Goal: Task Accomplishment & Management: Manage account settings

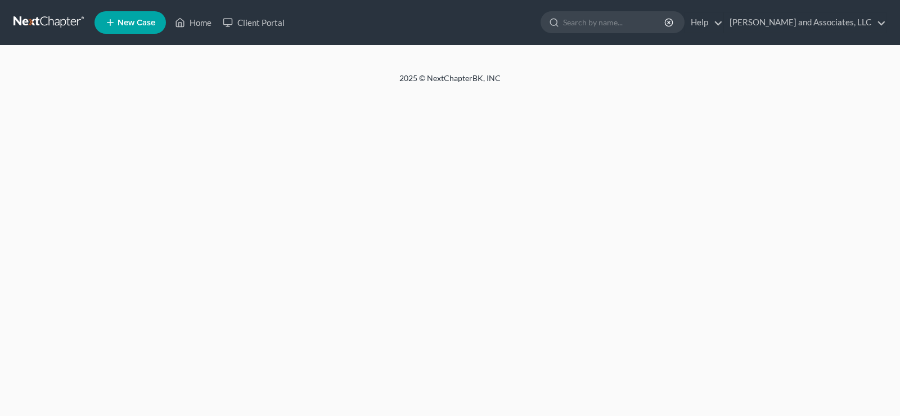
select select "1"
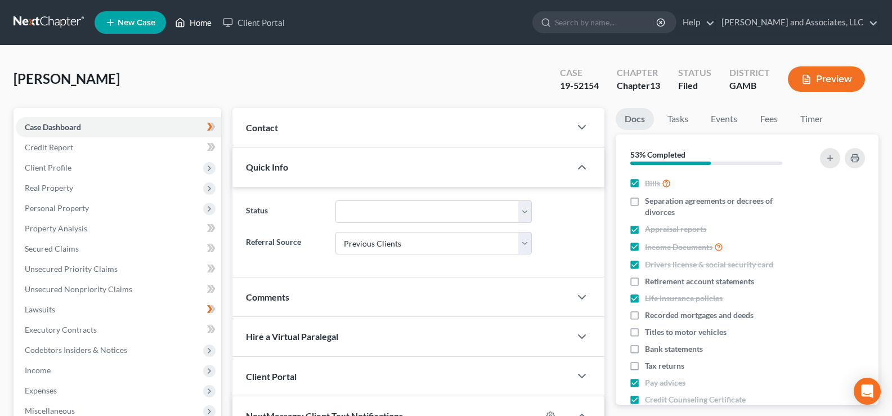
scroll to position [112, 0]
click at [197, 24] on link "Home" at bounding box center [193, 22] width 48 height 20
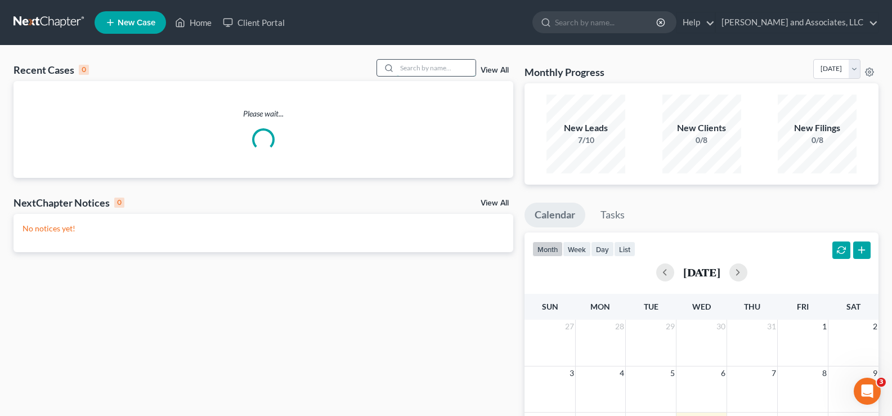
click at [467, 70] on input "search" at bounding box center [436, 68] width 79 height 16
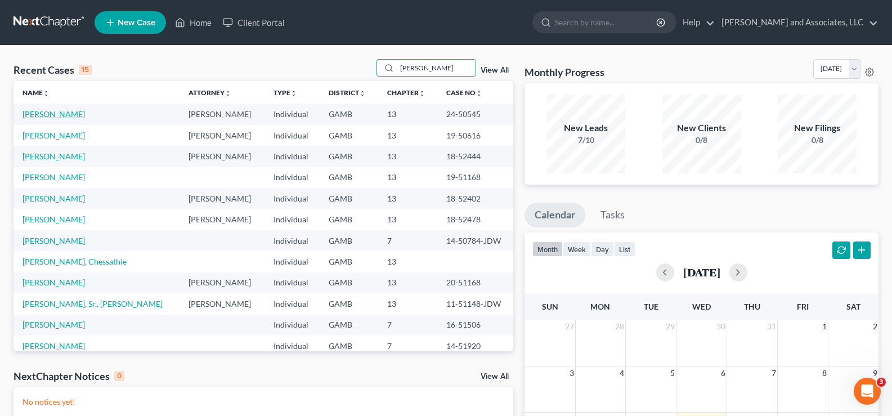
type input "[PERSON_NAME]"
click at [57, 117] on link "[PERSON_NAME]" at bounding box center [53, 114] width 62 height 10
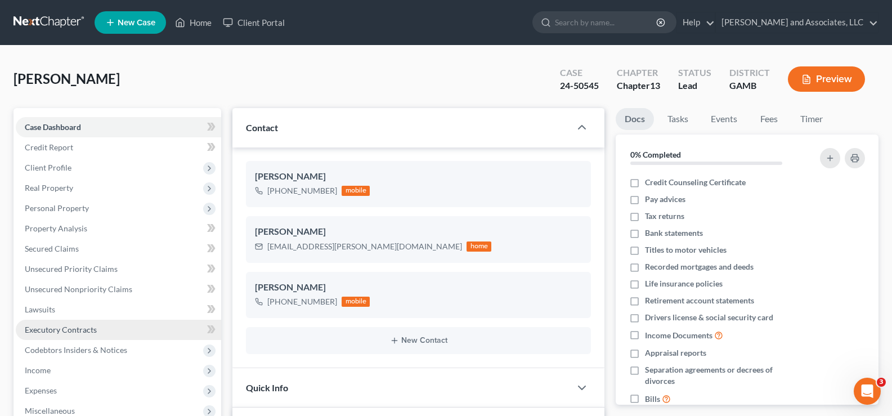
scroll to position [3945, 0]
click at [564, 308] on icon "button" at bounding box center [563, 308] width 9 height 9
select select "0"
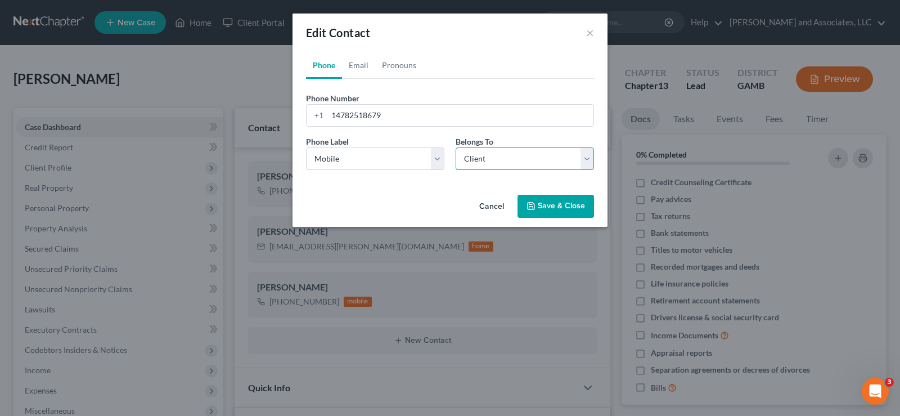
click at [584, 157] on select "Select Client Other" at bounding box center [525, 158] width 138 height 22
select select "1"
click at [456, 147] on select "Select Client Other" at bounding box center [525, 158] width 138 height 22
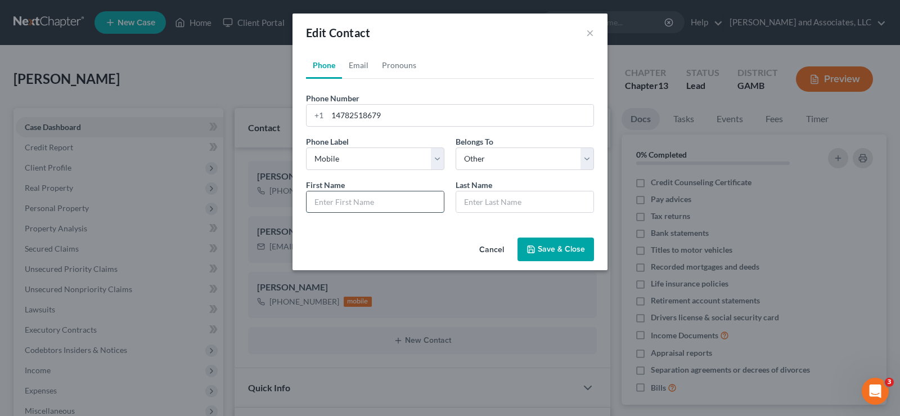
click at [352, 204] on input "text" at bounding box center [375, 201] width 137 height 21
type input "n"
type input "New Number"
click at [565, 248] on button "Save & Close" at bounding box center [555, 249] width 76 height 24
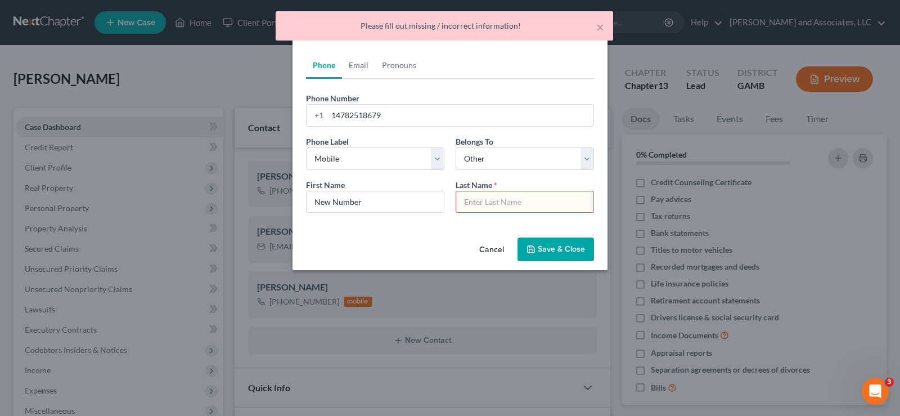
click at [526, 208] on input "text" at bounding box center [524, 201] width 137 height 21
type input "."
click at [410, 241] on div "Cancel Save & Close" at bounding box center [449, 251] width 315 height 37
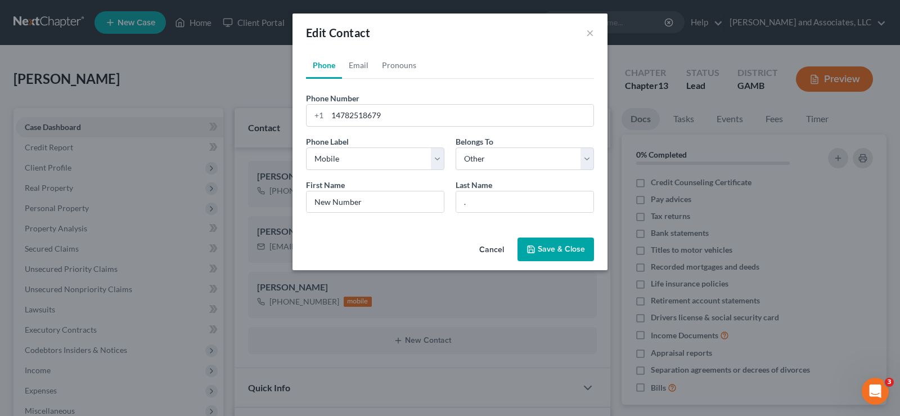
click at [559, 245] on button "Save & Close" at bounding box center [555, 249] width 76 height 24
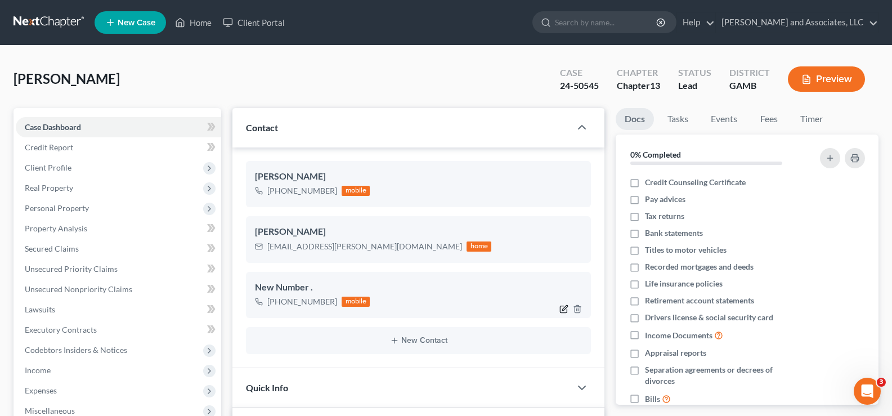
click at [562, 311] on icon "button" at bounding box center [563, 308] width 9 height 9
select select "0"
select select "1"
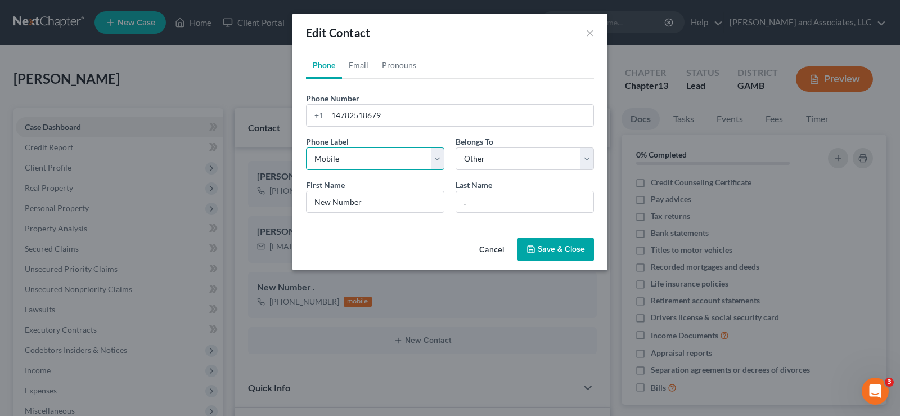
click at [435, 155] on select "Select Mobile Home Work Other" at bounding box center [375, 158] width 138 height 22
select select "3"
click at [306, 147] on select "Select Mobile Home Work Other" at bounding box center [375, 158] width 138 height 22
click at [566, 249] on button "Save & Close" at bounding box center [555, 249] width 76 height 24
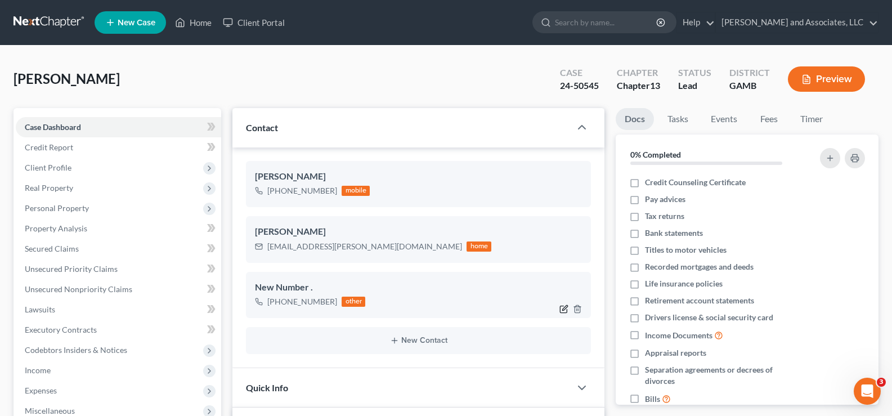
click at [564, 308] on icon "button" at bounding box center [563, 308] width 9 height 9
select select "3"
select select "1"
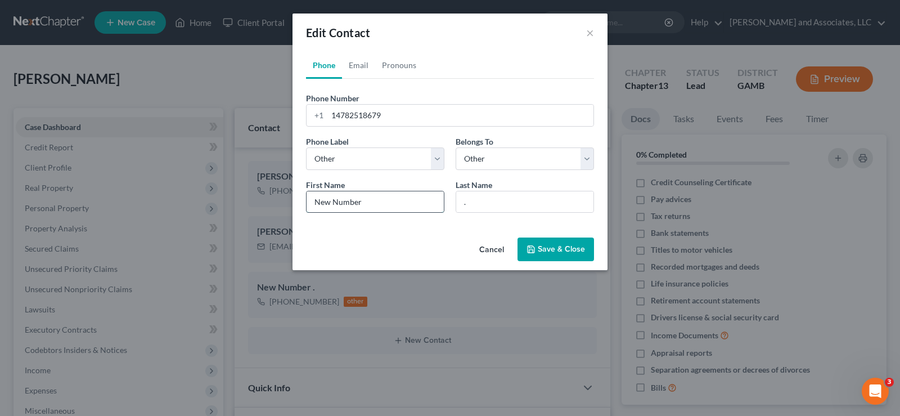
click at [372, 205] on input "New Number" at bounding box center [375, 201] width 137 height 21
type input "New"
type input "Number"
click at [548, 249] on button "Save & Close" at bounding box center [555, 249] width 76 height 24
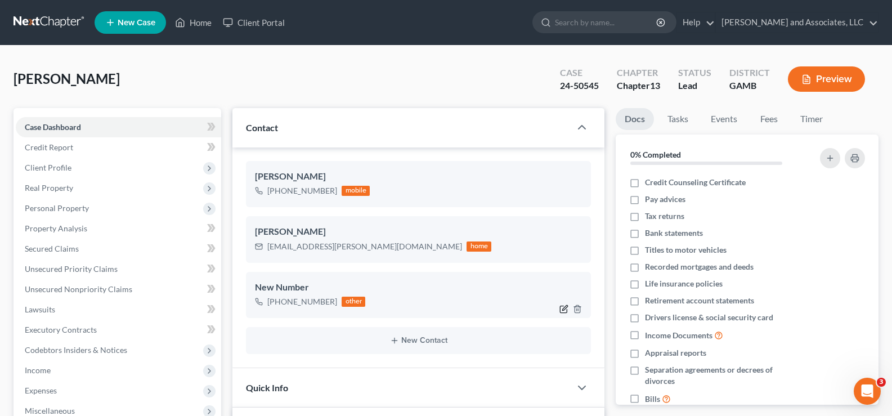
click at [562, 309] on icon "button" at bounding box center [563, 308] width 9 height 9
select select "3"
select select "1"
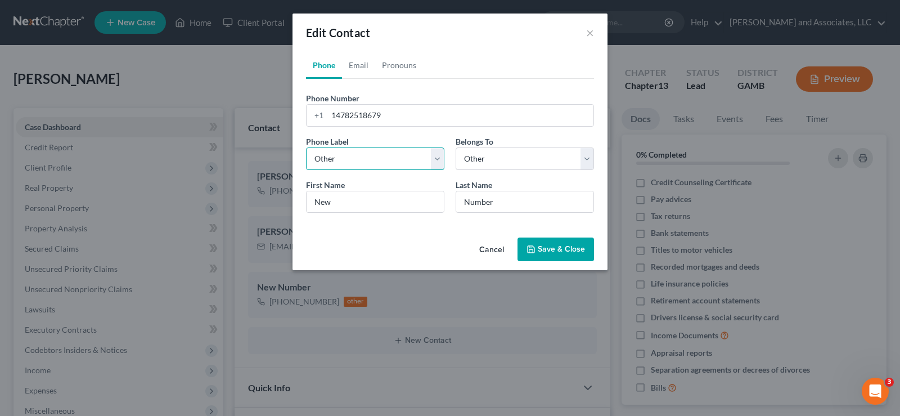
click at [440, 156] on select "Select Mobile Home Work Other" at bounding box center [375, 158] width 138 height 22
select select "0"
click at [306, 147] on select "Select Mobile Home Work Other" at bounding box center [375, 158] width 138 height 22
click at [515, 157] on select "Select Client Other" at bounding box center [525, 158] width 138 height 22
select select "0"
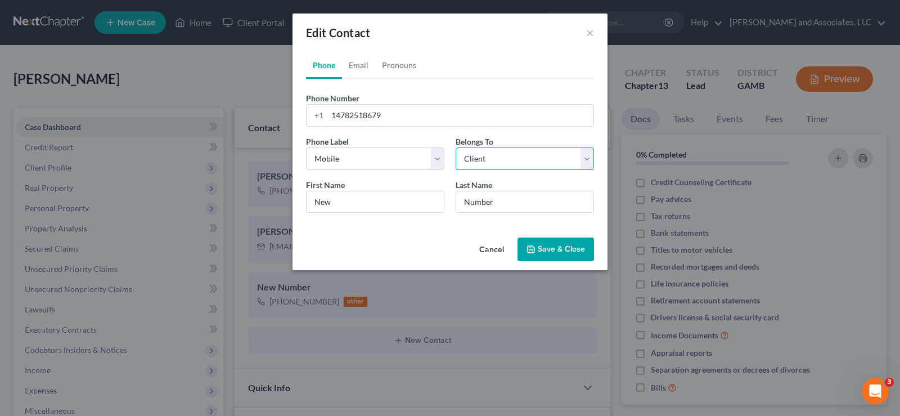
click at [456, 147] on select "Select Client Other" at bounding box center [525, 158] width 138 height 22
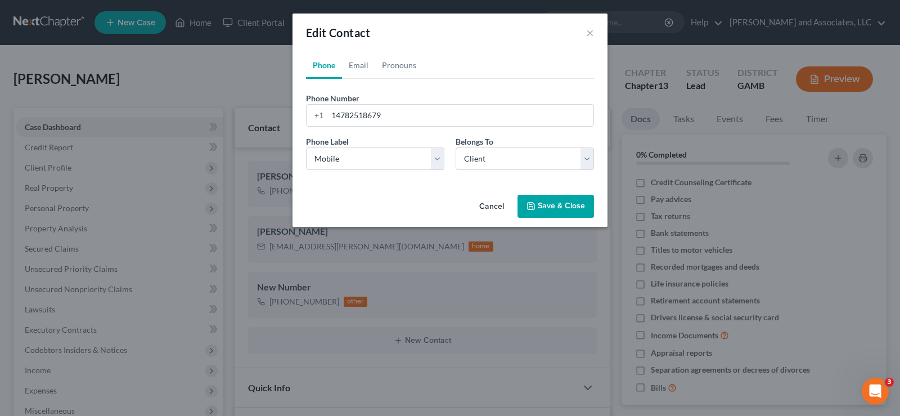
click at [571, 212] on button "Save & Close" at bounding box center [555, 207] width 76 height 24
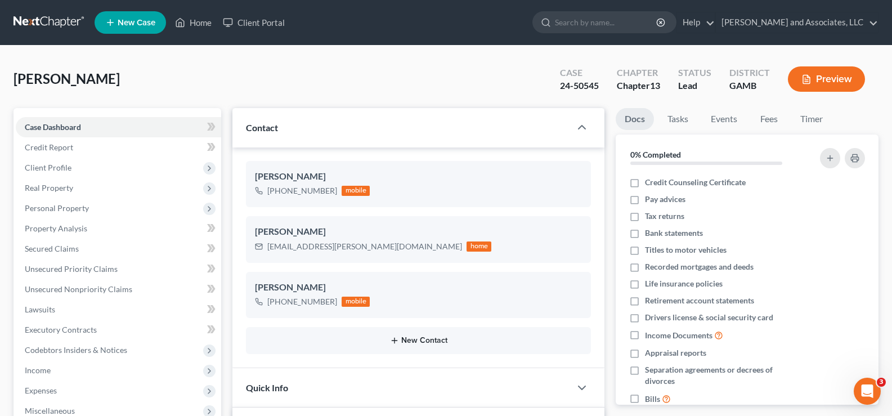
scroll to position [169, 0]
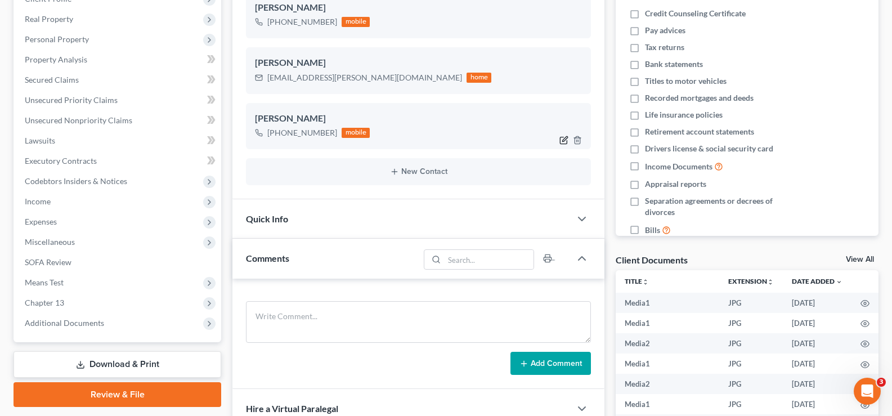
click at [562, 139] on icon "button" at bounding box center [563, 140] width 9 height 9
select select "0"
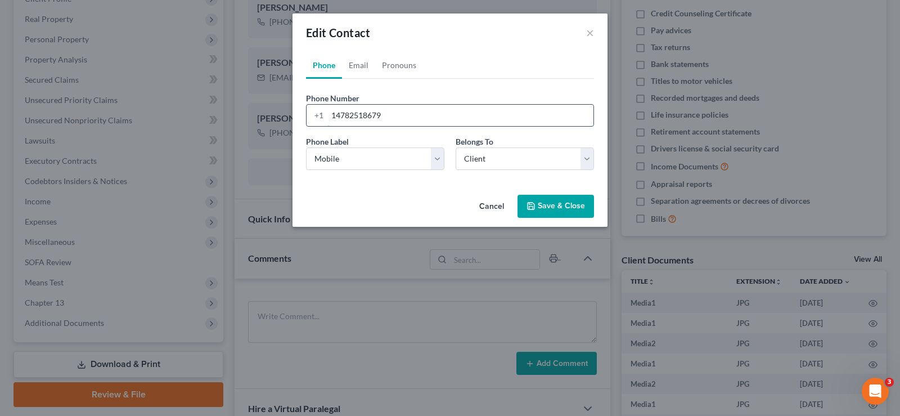
click at [448, 123] on input "14782518679" at bounding box center [460, 115] width 266 height 21
type input "14782518679/New Number"
click at [554, 210] on button "Save & Close" at bounding box center [555, 207] width 76 height 24
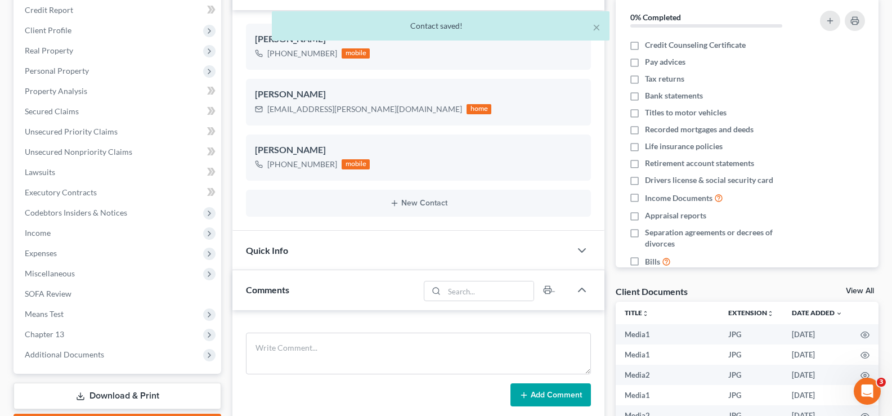
scroll to position [112, 0]
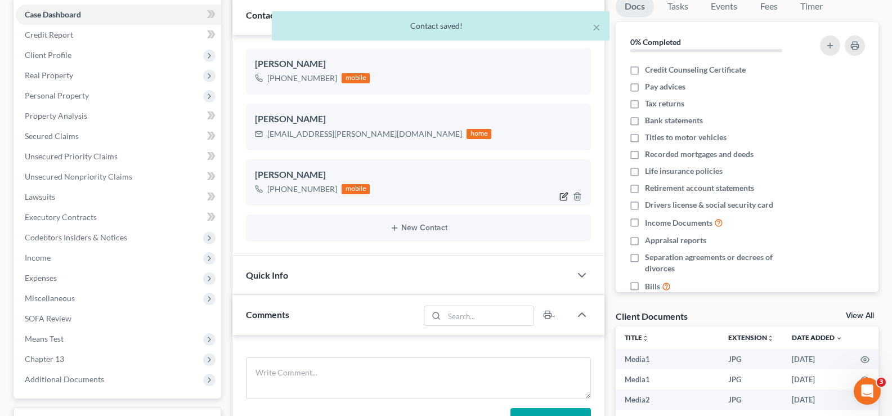
click at [562, 195] on icon "button" at bounding box center [563, 196] width 9 height 9
select select "0"
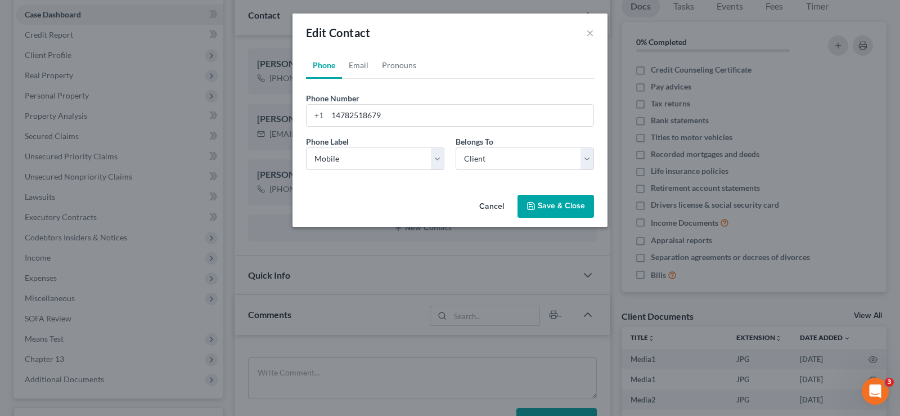
click at [549, 203] on button "Save & Close" at bounding box center [555, 207] width 76 height 24
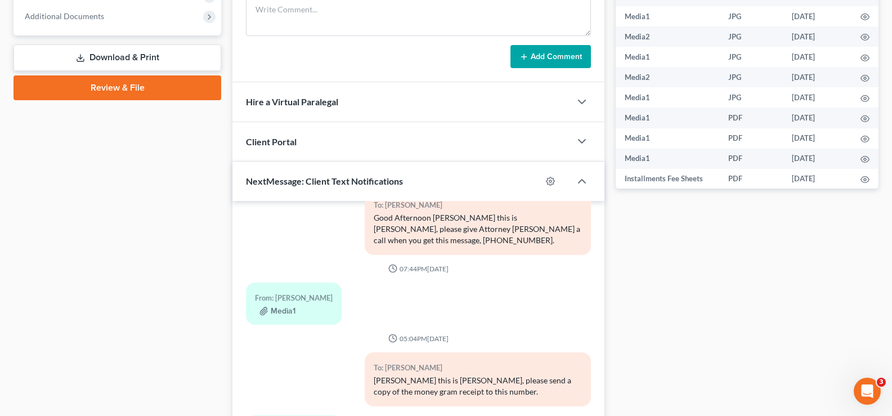
scroll to position [555, 0]
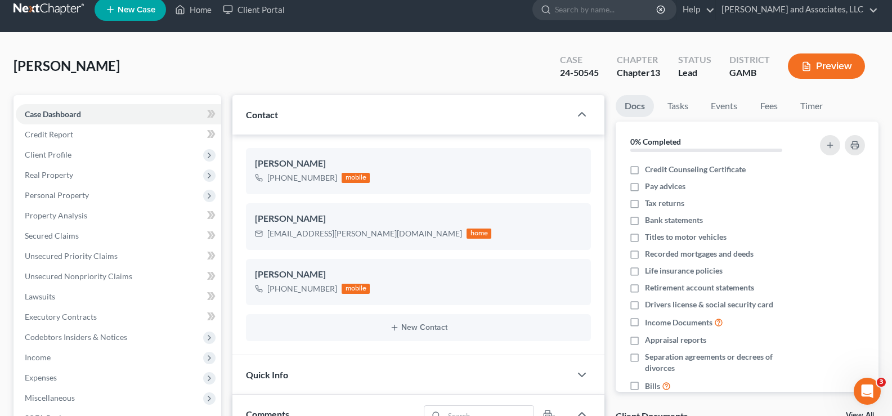
scroll to position [0, 0]
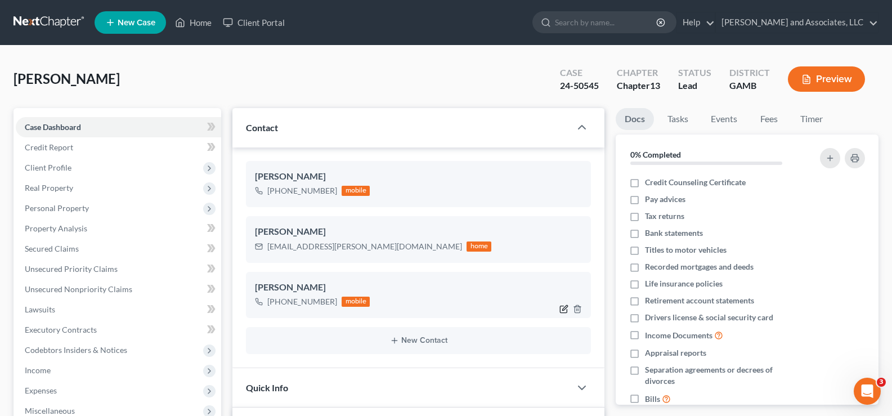
click at [563, 311] on icon "button" at bounding box center [563, 308] width 9 height 9
select select "0"
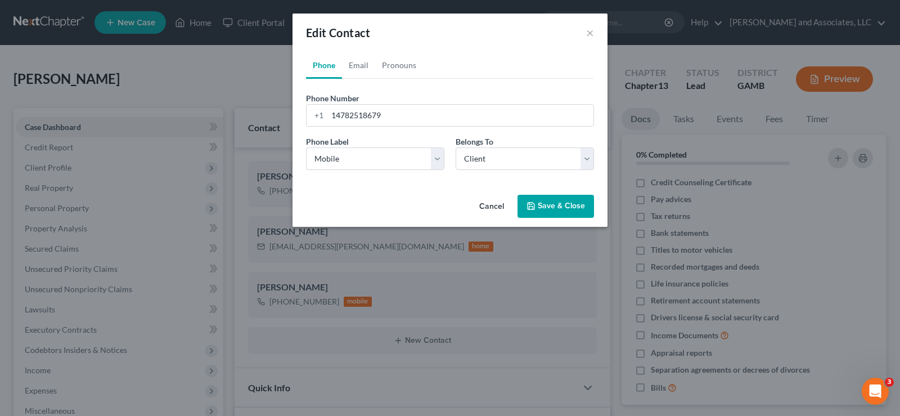
click at [549, 213] on button "Save & Close" at bounding box center [555, 207] width 76 height 24
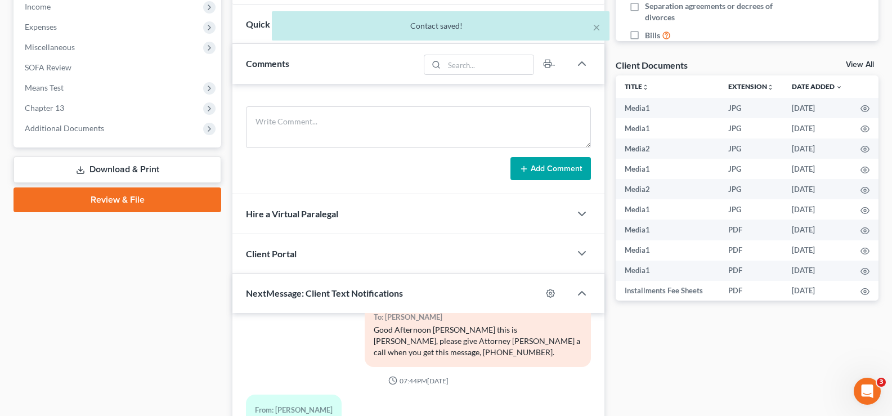
scroll to position [450, 0]
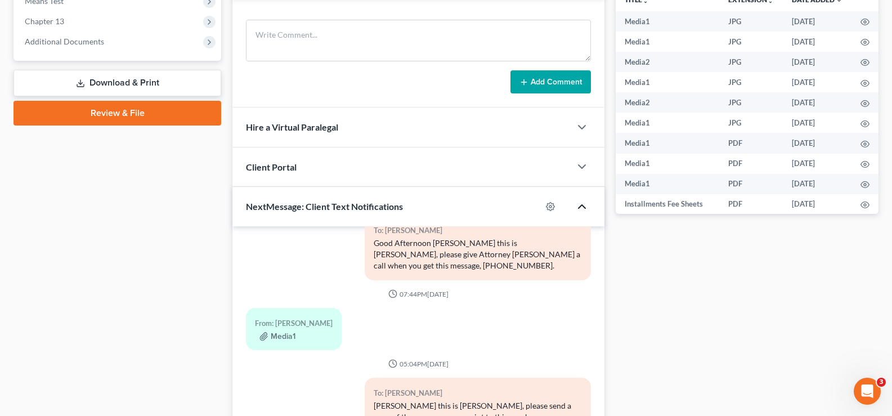
click at [582, 205] on polyline "button" at bounding box center [581, 206] width 7 height 3
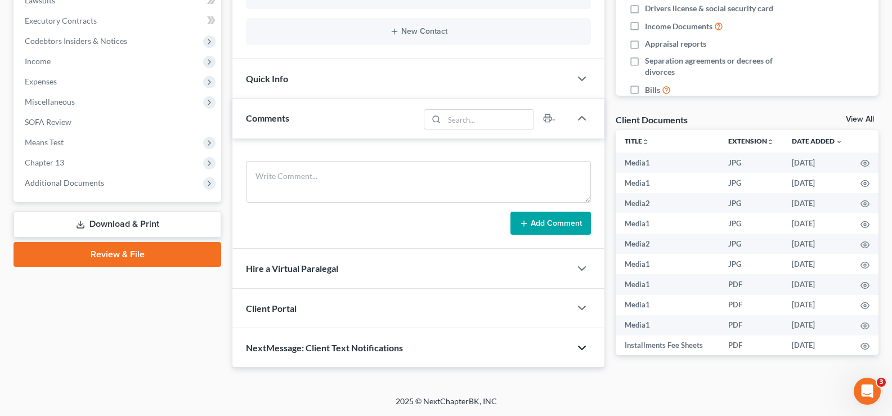
scroll to position [309, 0]
click at [580, 343] on icon "button" at bounding box center [581, 347] width 13 height 13
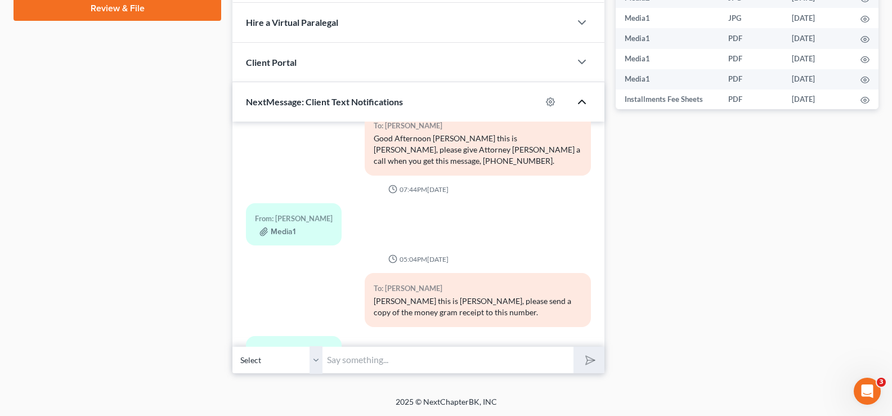
scroll to position [555, 0]
click at [314, 358] on select "Select [PHONE_NUMBER] - [PERSON_NAME] [PHONE_NUMBER] - [PERSON_NAME]" at bounding box center [277, 359] width 90 height 28
select select "1"
click at [232, 345] on select "Select [PHONE_NUMBER] - [PERSON_NAME] [PHONE_NUMBER] - [PERSON_NAME]" at bounding box center [277, 359] width 90 height 28
